Goal: Information Seeking & Learning: Find specific fact

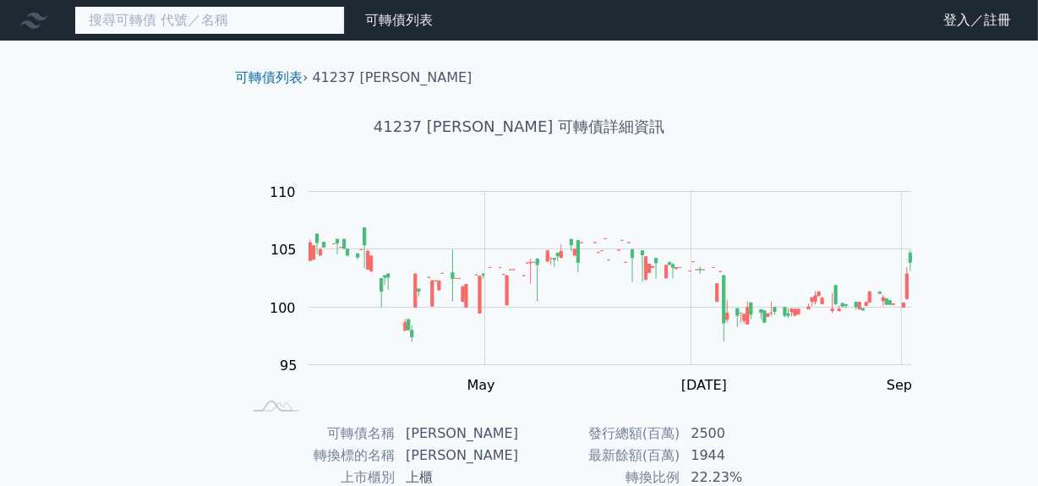
click at [205, 30] on input at bounding box center [209, 20] width 270 height 29
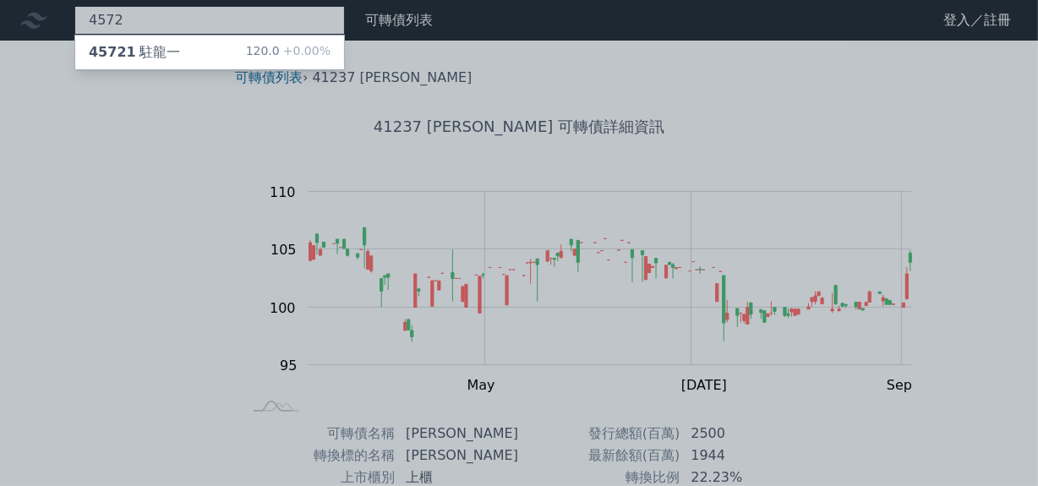
type input "4572"
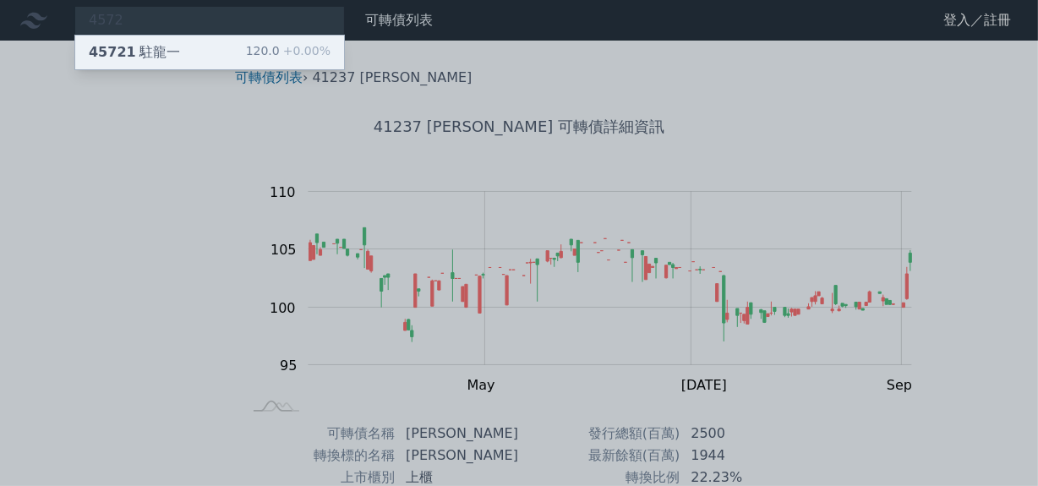
click at [180, 60] on div "45721 駐龍一" at bounding box center [134, 52] width 91 height 20
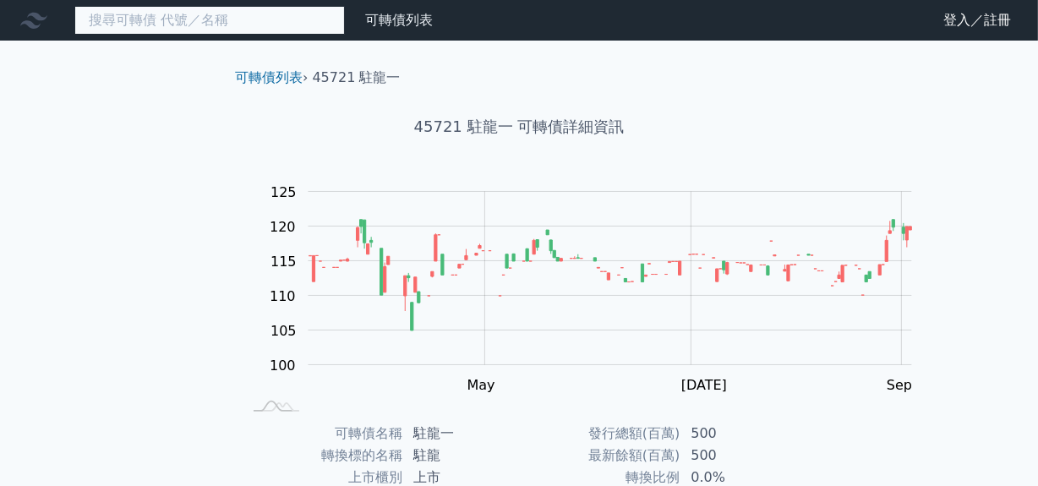
click at [149, 30] on input at bounding box center [209, 20] width 270 height 29
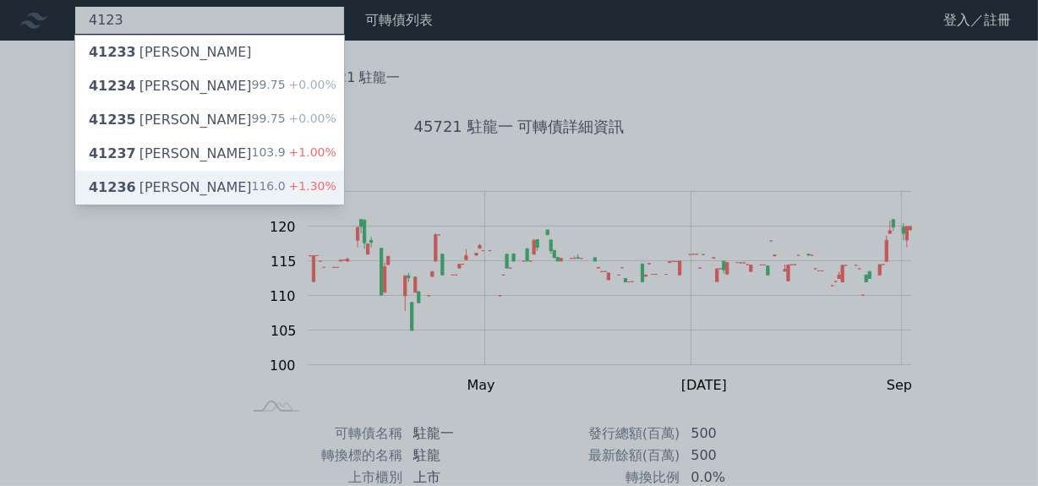
type input "4123"
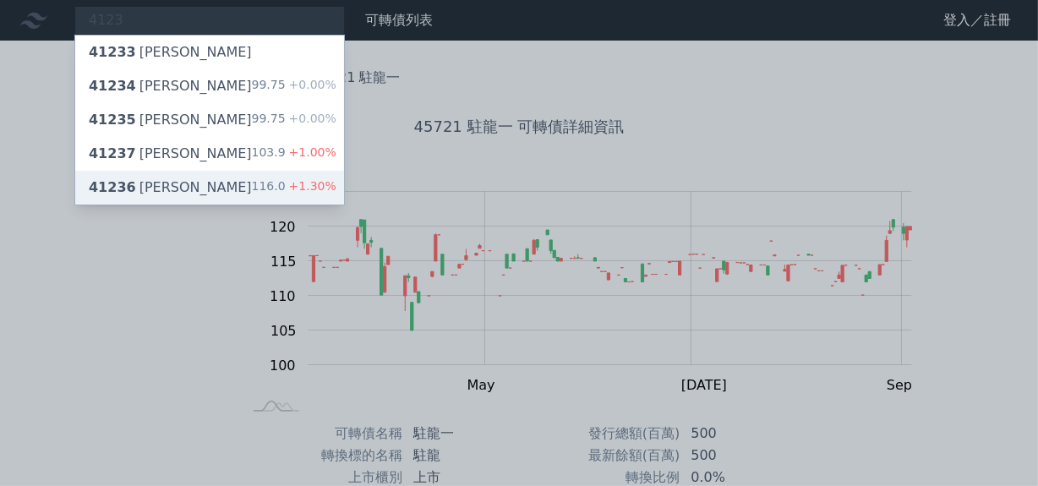
click at [217, 205] on div "41236 [PERSON_NAME]六 116.0 +1.30%" at bounding box center [209, 188] width 269 height 34
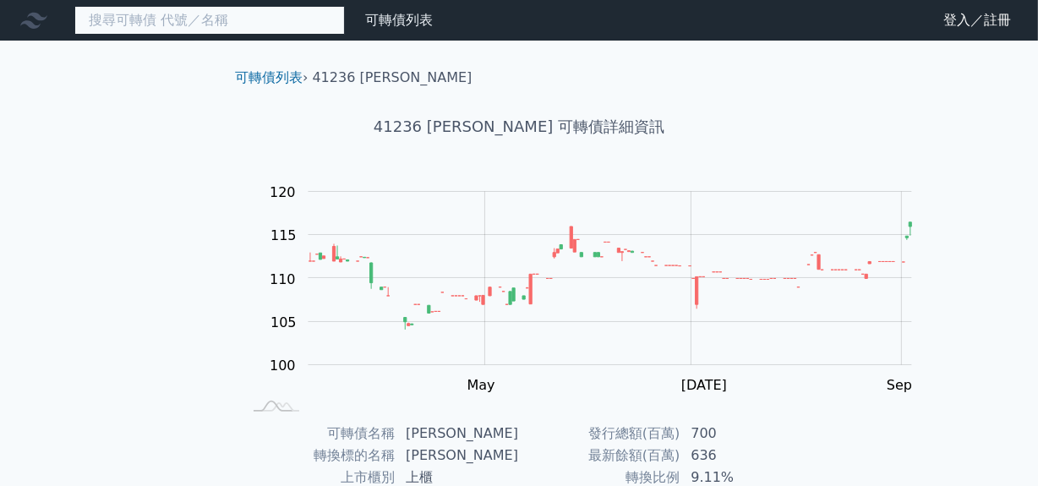
click at [117, 25] on input at bounding box center [209, 20] width 270 height 29
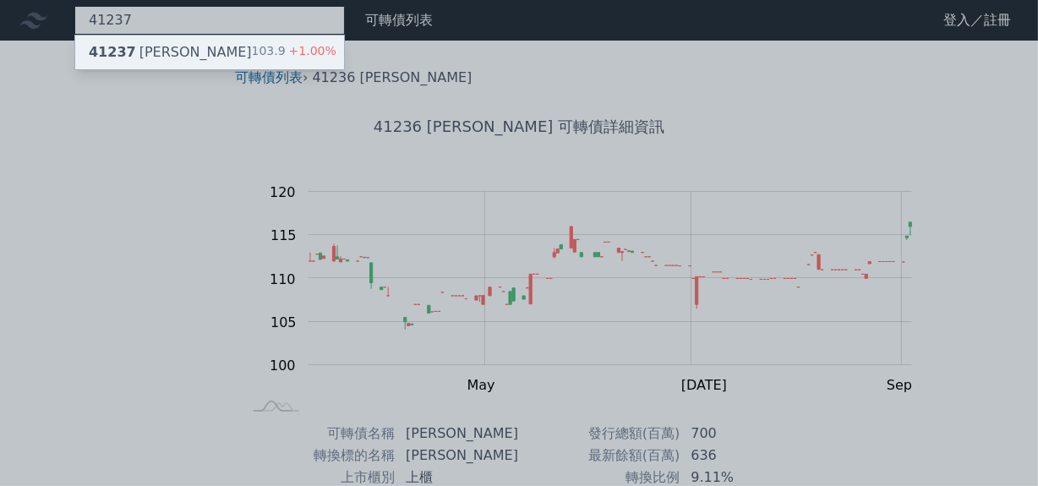
type input "41237"
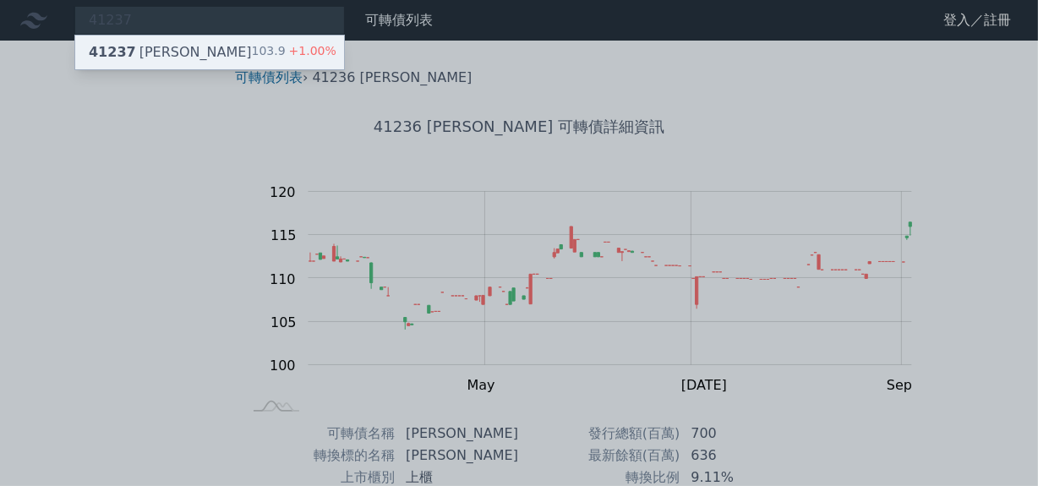
click at [200, 63] on div "41237 [PERSON_NAME]" at bounding box center [170, 52] width 163 height 20
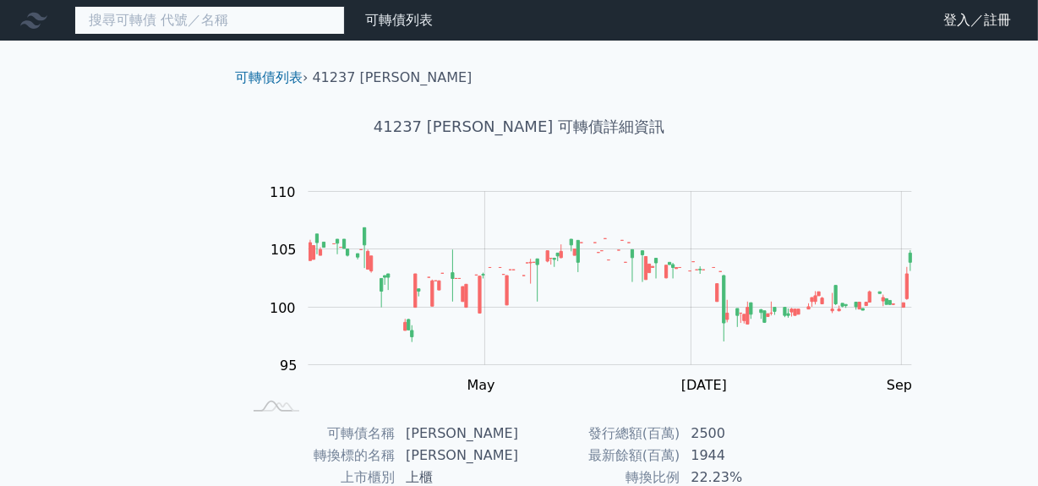
click at [204, 28] on input at bounding box center [209, 20] width 270 height 29
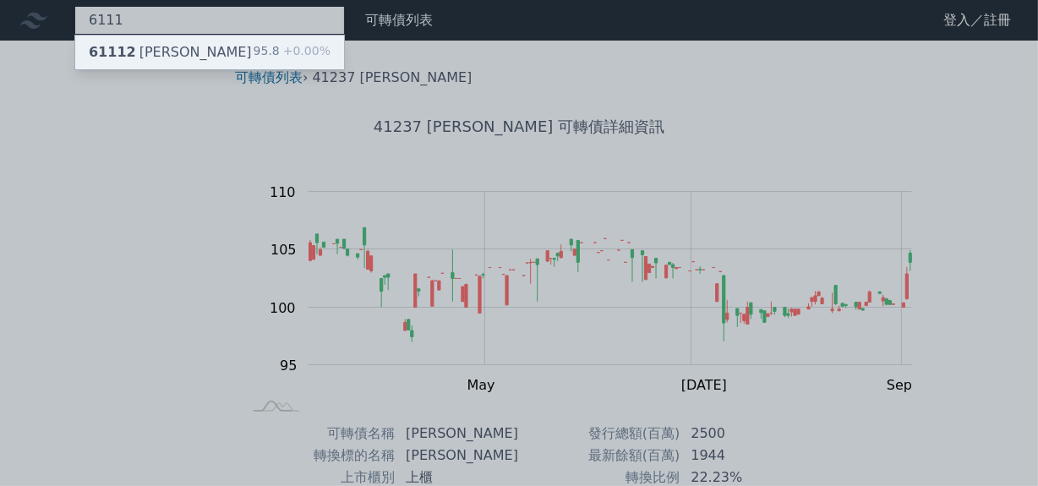
type input "6111"
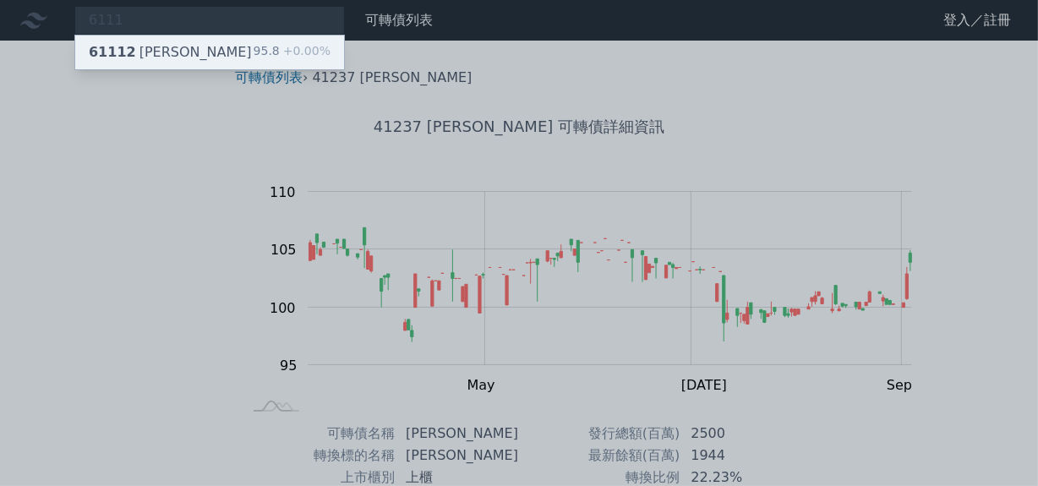
click at [206, 53] on div "61112 大宇資二" at bounding box center [170, 52] width 163 height 20
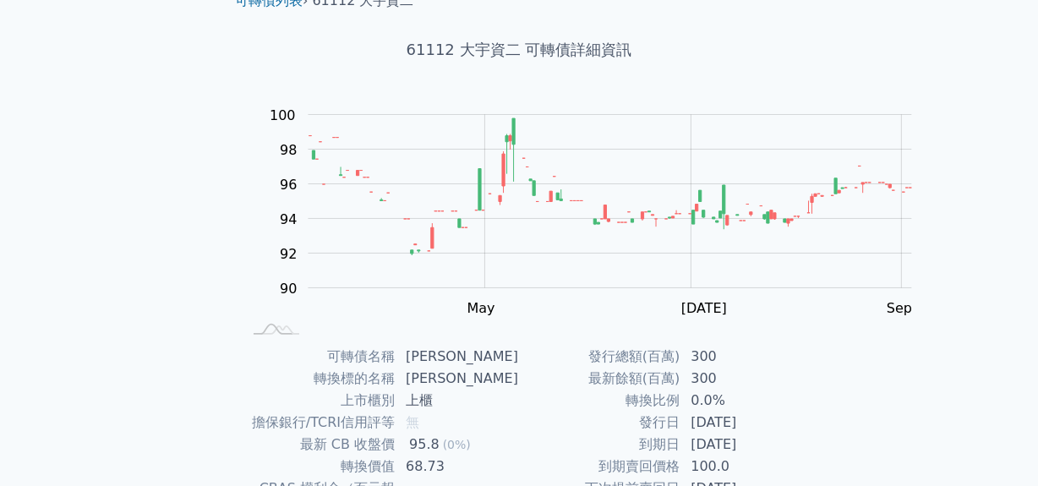
scroll to position [76, 0]
